Goal: Information Seeking & Learning: Learn about a topic

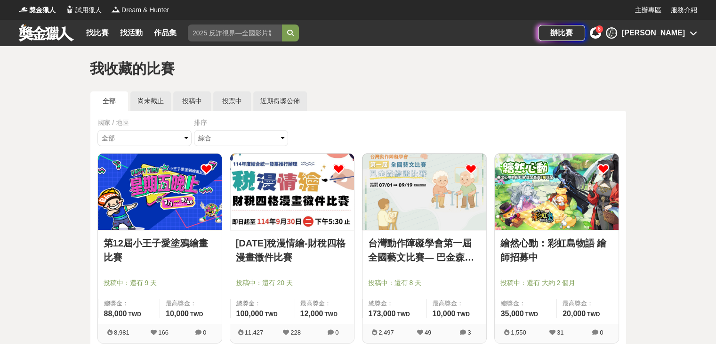
click at [271, 24] on div "找比賽 找活動 作品集 金門觀光 美術班資格 熱血戰鬥 繪畫競賽 創意極限 戶外寫生" at bounding box center [278, 33] width 519 height 26
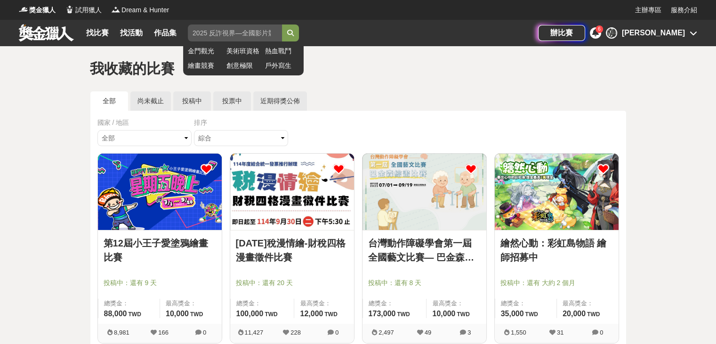
click at [275, 29] on input "search" at bounding box center [235, 32] width 94 height 17
type input "彰化"
click button "submit" at bounding box center [290, 32] width 17 height 17
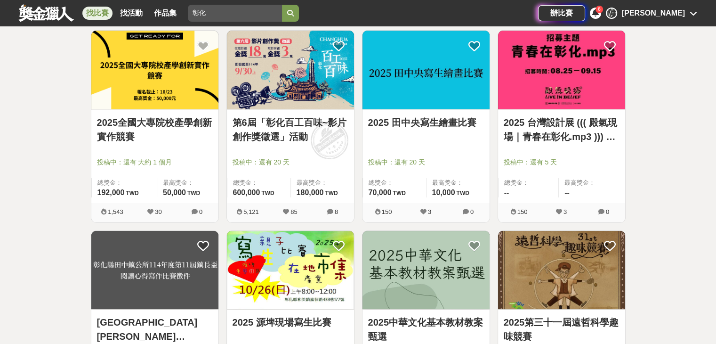
scroll to position [241, 0]
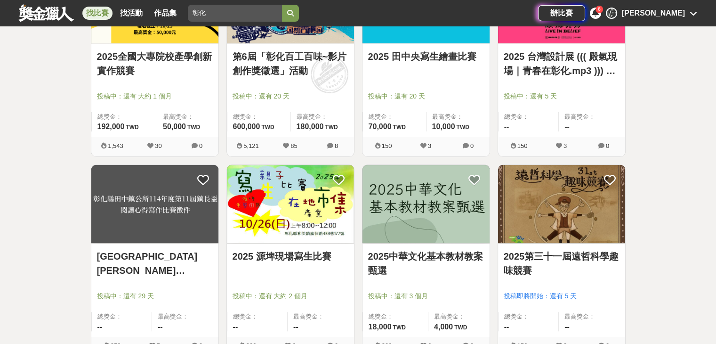
click at [312, 216] on img at bounding box center [290, 204] width 127 height 79
